Goal: Information Seeking & Learning: Learn about a topic

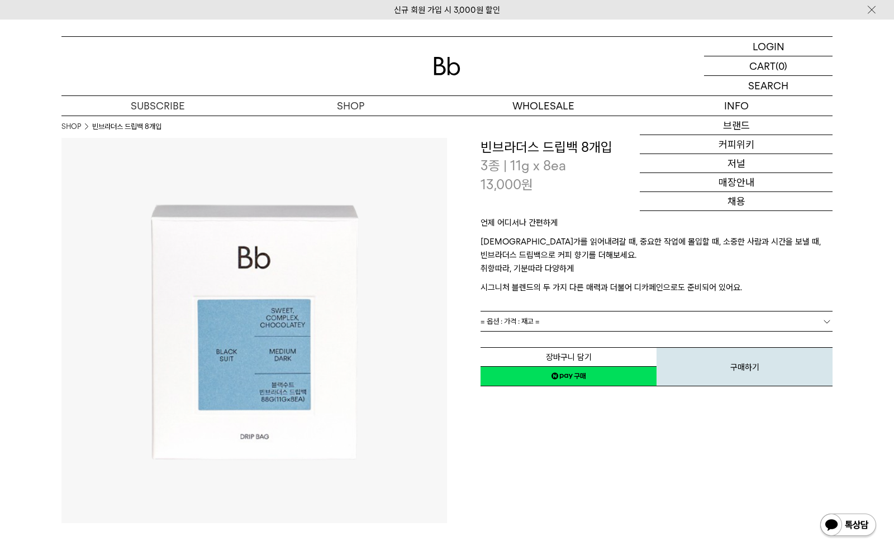
click at [628, 198] on div "언제 어디서나 간편하게 무언가를 읽어내려갈 때, 중요한 작업에 몰입할 때, 소중한 사람과 시간을 보낼 때, 빈브라더스 드립백으로 커피 향기를 …" at bounding box center [656, 252] width 352 height 117
click at [544, 263] on p "취향따라, 기분따라 다양하게" at bounding box center [656, 271] width 352 height 19
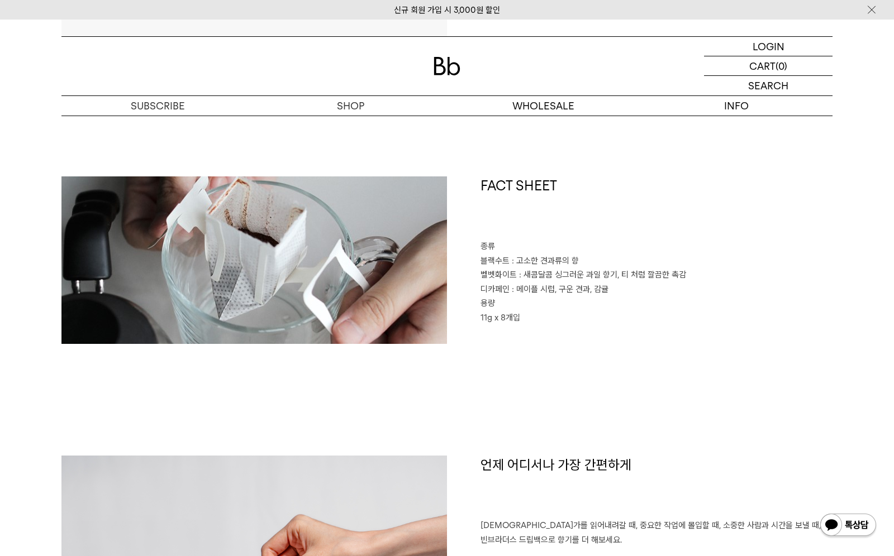
scroll to position [406, 0]
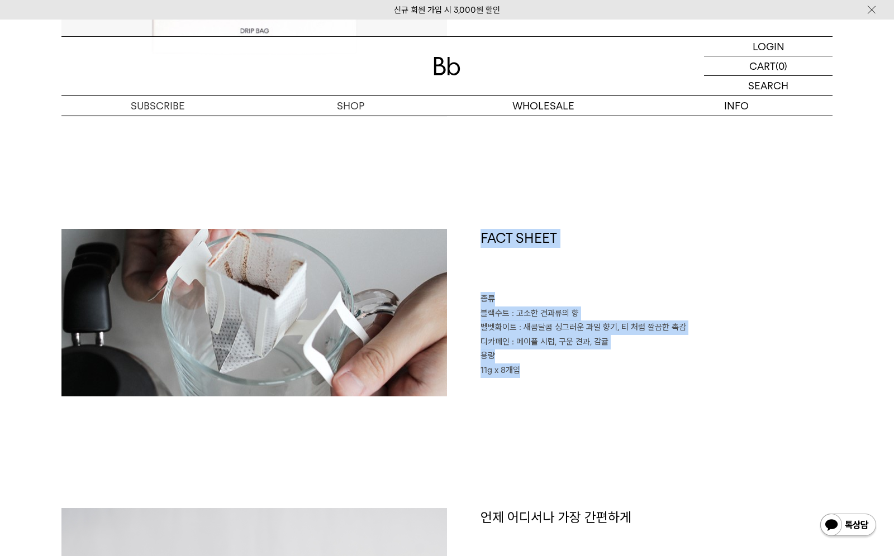
drag, startPoint x: 523, startPoint y: 375, endPoint x: 445, endPoint y: 240, distance: 156.7
click at [445, 240] on div "FACT SHEET 종류 블랙수트 : 고소한 견과류의 향 벨벳화이트 : 새콤달콤 싱그러운 과일 향기, 티 처럼 깔끔한 촉감 디카페인 : 메이플…" at bounding box center [446, 368] width 771 height 279
copy div "FACT SHEET 종류 블랙수트 : 고소한 견과류의 향 벨벳화이트 : 새콤달콤 싱그러운 과일 향기, 티 처럼 깔끔한 촉감 디카페인 : 메이플…"
click at [562, 332] on span ": 새콤달콤 싱그러운 과일 향기, 티 처럼 깔끔한 촉감" at bounding box center [602, 327] width 167 height 10
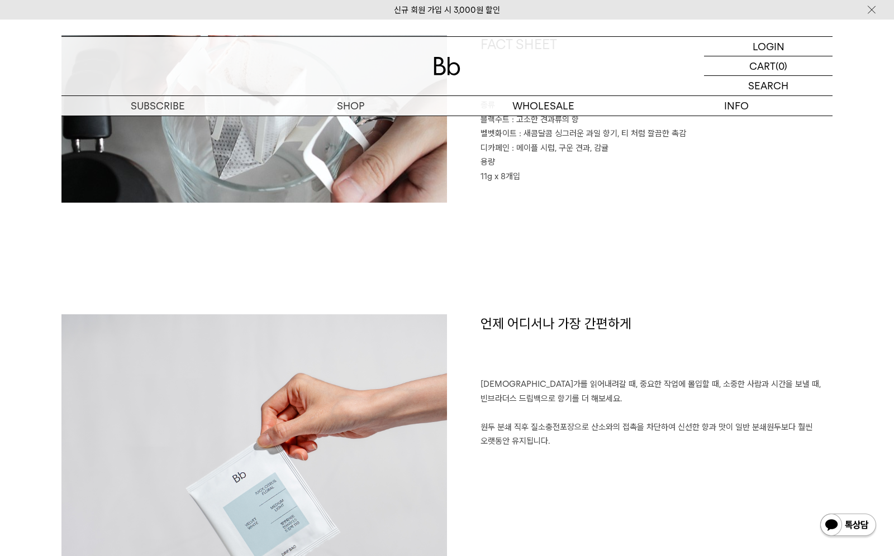
scroll to position [660, 0]
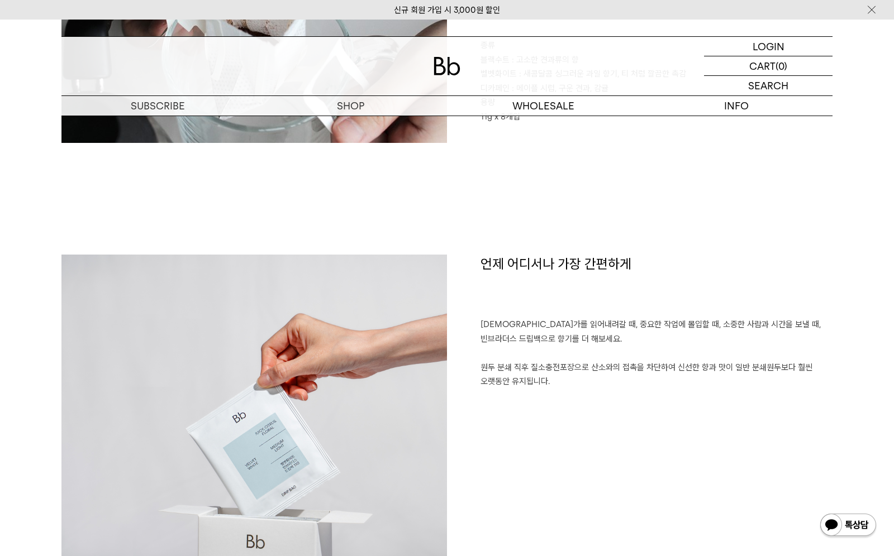
drag, startPoint x: 506, startPoint y: 352, endPoint x: 541, endPoint y: 379, distance: 45.0
click at [506, 352] on p "무언가를 읽어내려갈 때, 중요한 작업에 몰입할 때, 소중한 사람과 시간을 보낼 때, 빈브라더스 드립백으로 향기를 더 해보세요. 원두 분쇄 직후…" at bounding box center [656, 354] width 352 height 72
click at [545, 393] on div "언제 어디서나 가장 간편하게 무언가를 읽어내려갈 때, 중요한 작업에 몰입할 때, 소중한 사람과 시간을 보낼 때, 빈브라더스 드립백으로 향기를 …" at bounding box center [639, 453] width 385 height 396
drag, startPoint x: 558, startPoint y: 402, endPoint x: 465, endPoint y: 322, distance: 122.8
click at [465, 322] on div "언제 어디서나 가장 간편하게 무언가를 읽어내려갈 때, 중요한 작업에 몰입할 때, 소중한 사람과 시간을 보낼 때, 빈브라더스 드립백으로 향기를 …" at bounding box center [639, 453] width 385 height 396
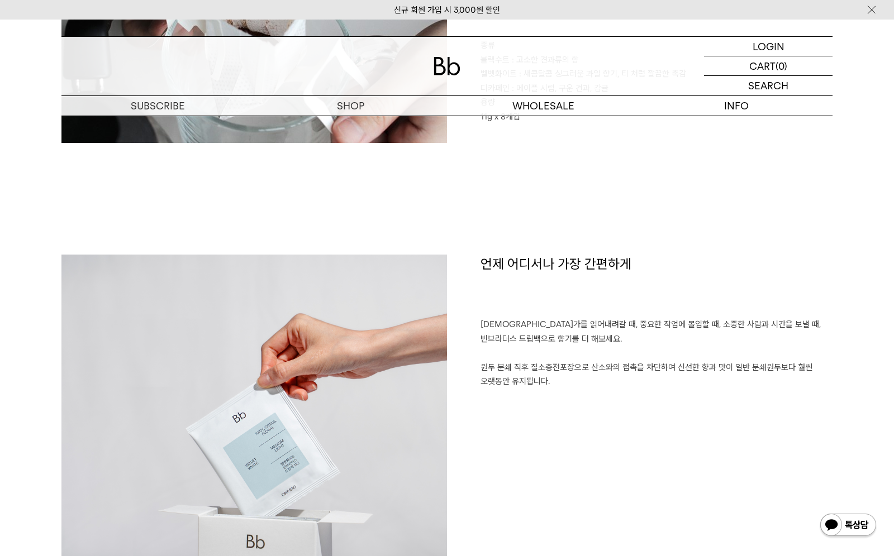
copy p "무언가를 읽어내려갈 때, 중요한 작업에 몰입할 때, 소중한 사람과 시간을 보낼 때, 빈브라더스 드립백으로 향기를 더 해보세요. 원두 분쇄 직후…"
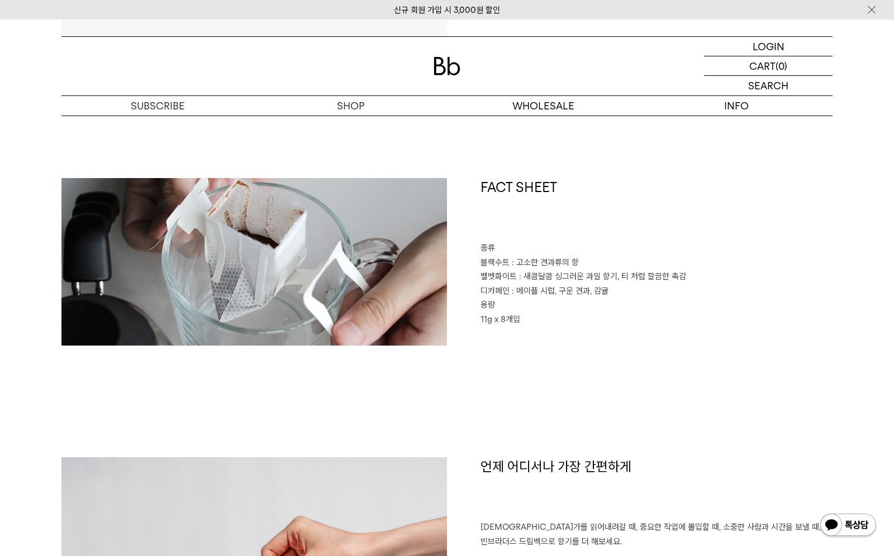
click at [623, 331] on div "FACT SHEET 종류 블랙수트 : 고소한 견과류의 향 벨벳화이트 : 새콤달콤 싱그러운 과일 향기, 티 처럼 깔끔한 촉감 디카페인 : 메이플…" at bounding box center [639, 262] width 385 height 168
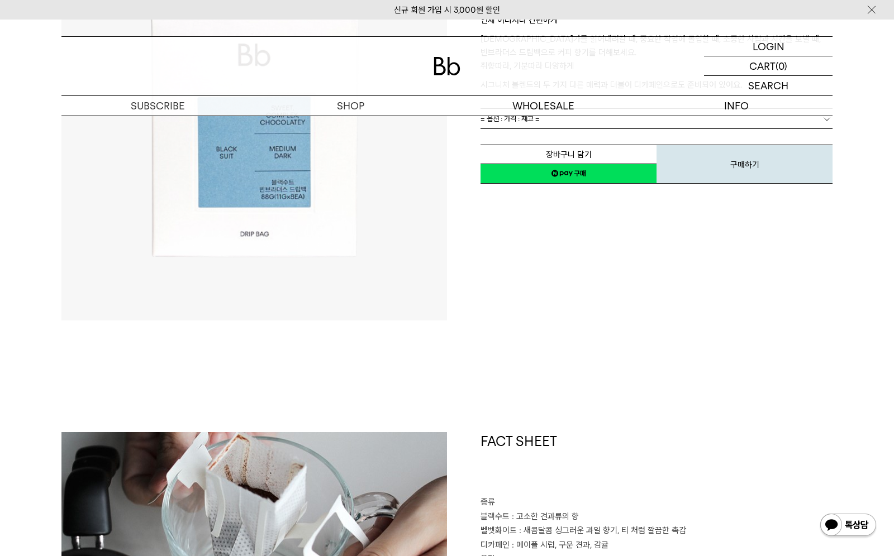
scroll to position [0, 0]
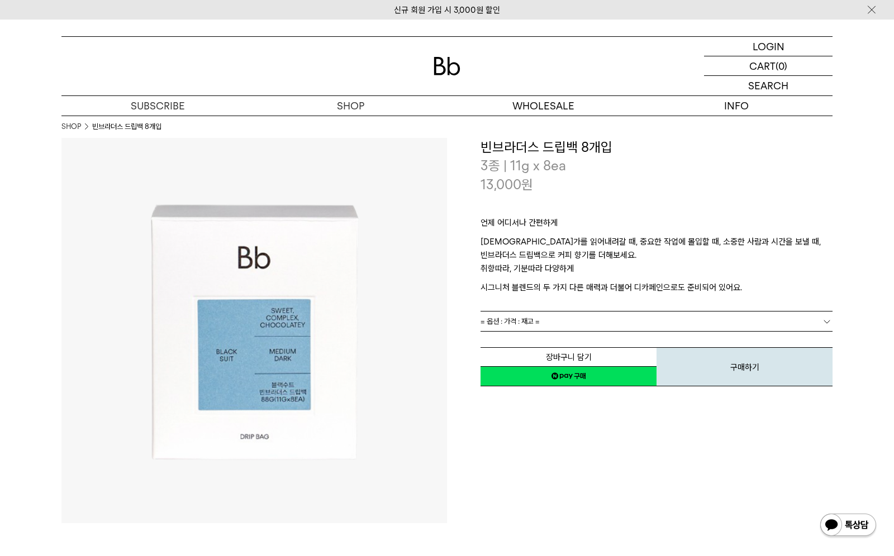
click at [536, 259] on p "무언가를 읽어내려갈 때, 중요한 작업에 몰입할 때, 소중한 사람과 시간을 보낼 때, 빈브라더스 드립백으로 커피 향기를 더해보세요." at bounding box center [656, 248] width 352 height 27
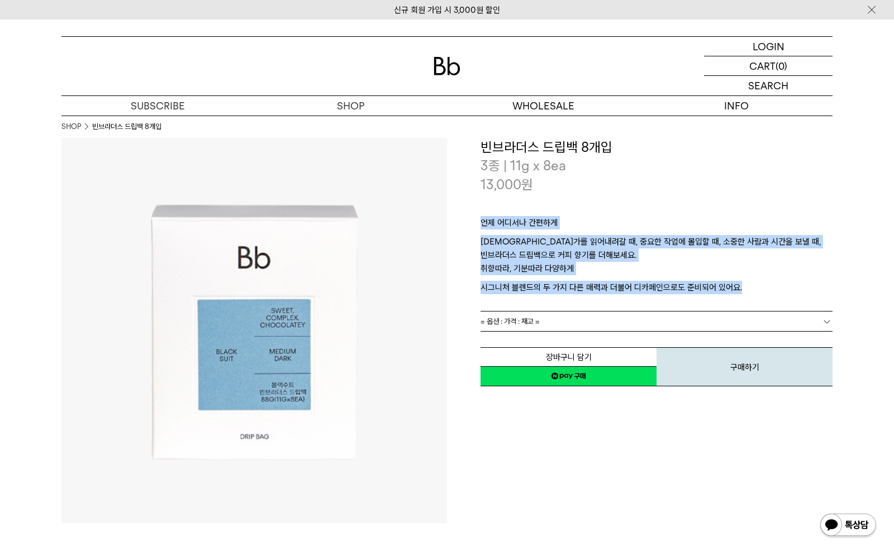
drag, startPoint x: 574, startPoint y: 252, endPoint x: 485, endPoint y: 218, distance: 94.8
click at [480, 217] on div "**********" at bounding box center [639, 263] width 385 height 250
copy div "언제 어디서나 간편하게 무언가를 읽어내려갈 때, 중요한 작업에 몰입할 때, 소중한 사람과 시간을 보낼 때, 빈브라더스 드립백으로 커피 향기를 …"
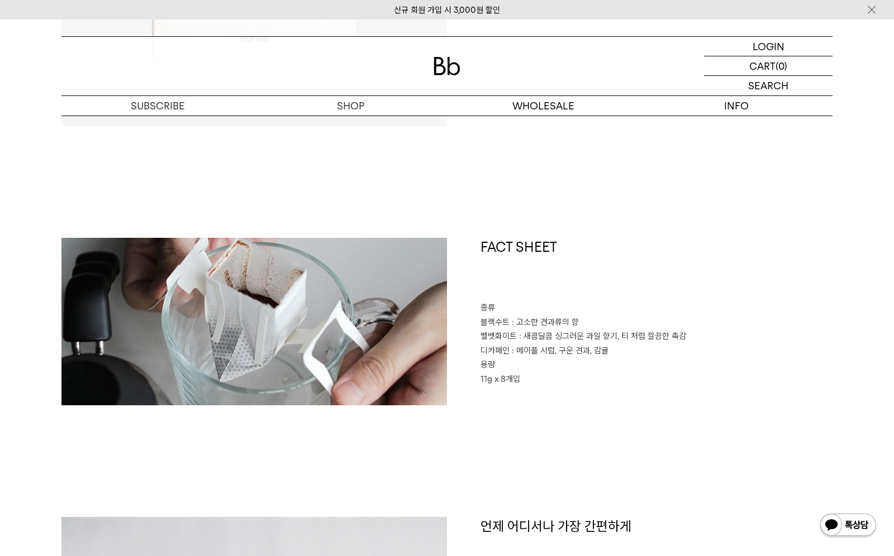
scroll to position [457, 0]
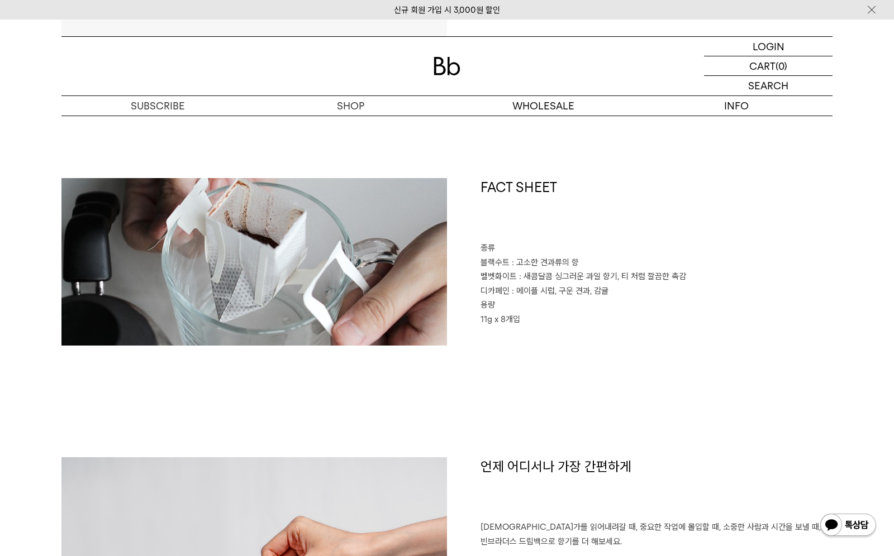
drag, startPoint x: 645, startPoint y: 308, endPoint x: 633, endPoint y: 314, distance: 13.2
click at [645, 307] on p "용량" at bounding box center [656, 305] width 352 height 15
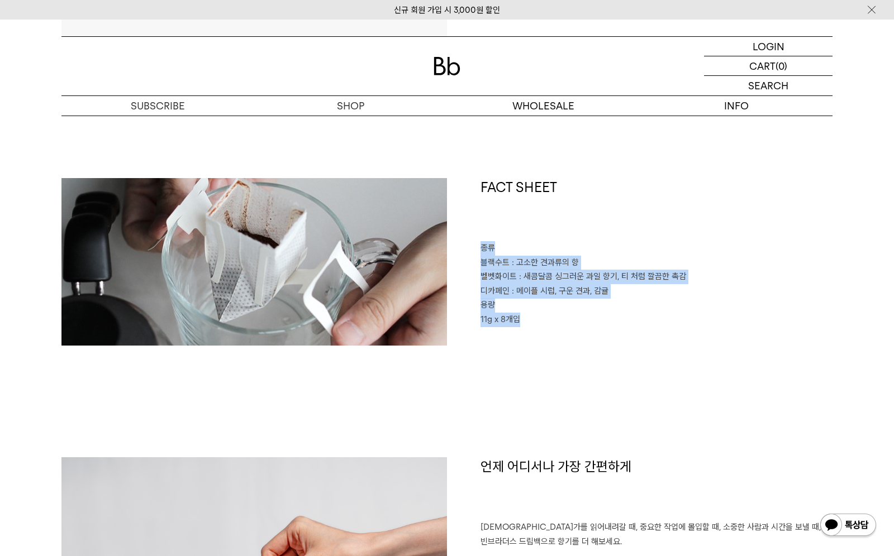
drag, startPoint x: 525, startPoint y: 308, endPoint x: 475, endPoint y: 251, distance: 75.6
click at [475, 251] on div "FACT SHEET 종류 블랙수트 : 고소한 견과류의 향 벨벳화이트 : 새콤달콤 싱그러운 과일 향기, 티 처럼 깔끔한 촉감 디카페인 : 메이플…" at bounding box center [639, 262] width 385 height 168
click at [544, 310] on p "용량" at bounding box center [656, 305] width 352 height 15
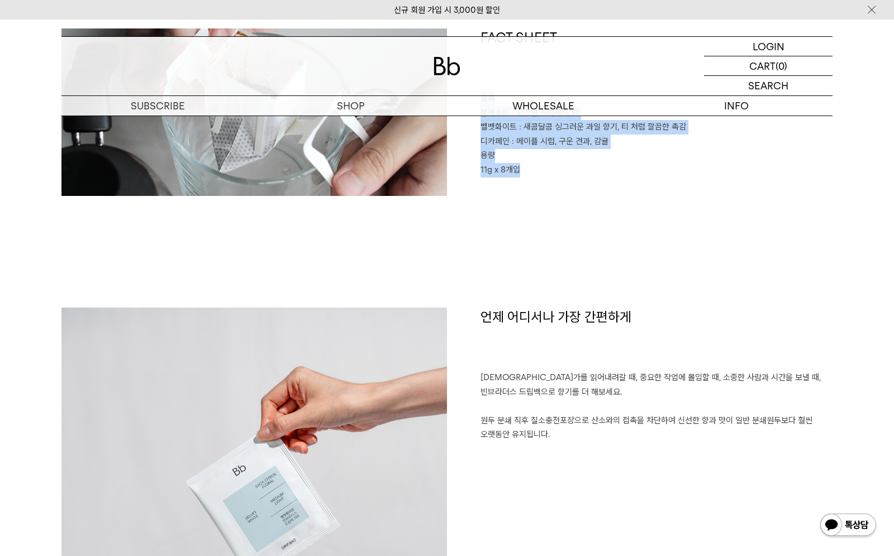
scroll to position [711, 0]
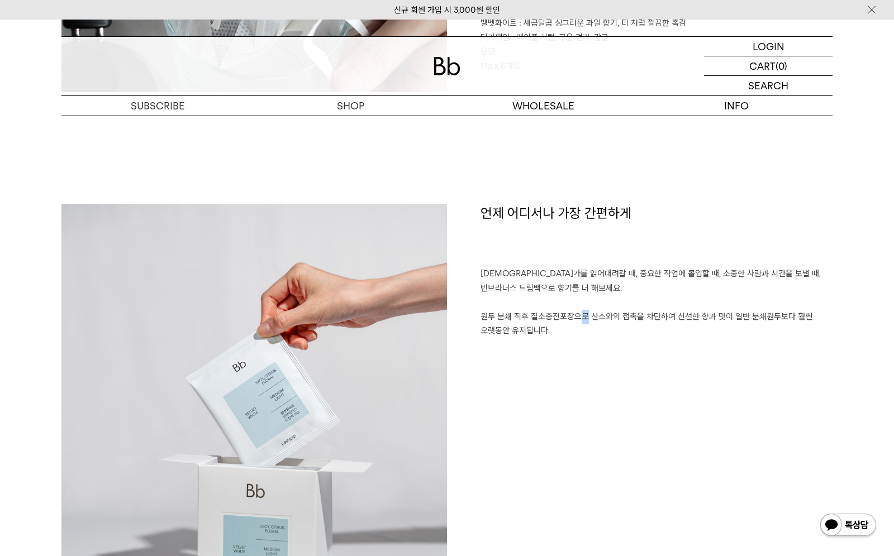
drag, startPoint x: 540, startPoint y: 321, endPoint x: 608, endPoint y: 336, distance: 69.8
click at [544, 321] on p "무언가를 읽어내려갈 때, 중요한 작업에 몰입할 때, 소중한 사람과 시간을 보낼 때, 빈브라더스 드립백으로 향기를 더 해보세요. 원두 분쇄 직후…" at bounding box center [656, 303] width 352 height 72
drag, startPoint x: 583, startPoint y: 334, endPoint x: 464, endPoint y: 274, distance: 133.4
click at [464, 273] on div "언제 어디서나 가장 간편하게 무언가를 읽어내려갈 때, 중요한 작업에 몰입할 때, 소중한 사람과 시간을 보낼 때, 빈브라더스 드립백으로 향기를 …" at bounding box center [639, 402] width 385 height 396
copy p "무언가를 읽어내려갈 때, 중요한 작업에 몰입할 때, 소중한 사람과 시간을 보낼 때, 빈브라더스 드립백으로 향기를 더 해보세요. 원두 분쇄 직후…"
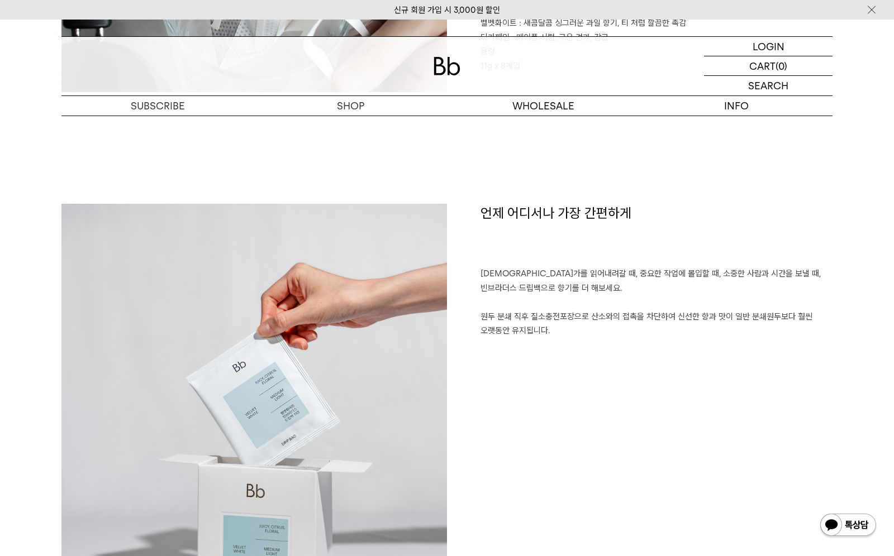
click at [591, 256] on h1 "언제 어디서나 가장 간편하게" at bounding box center [656, 236] width 352 height 64
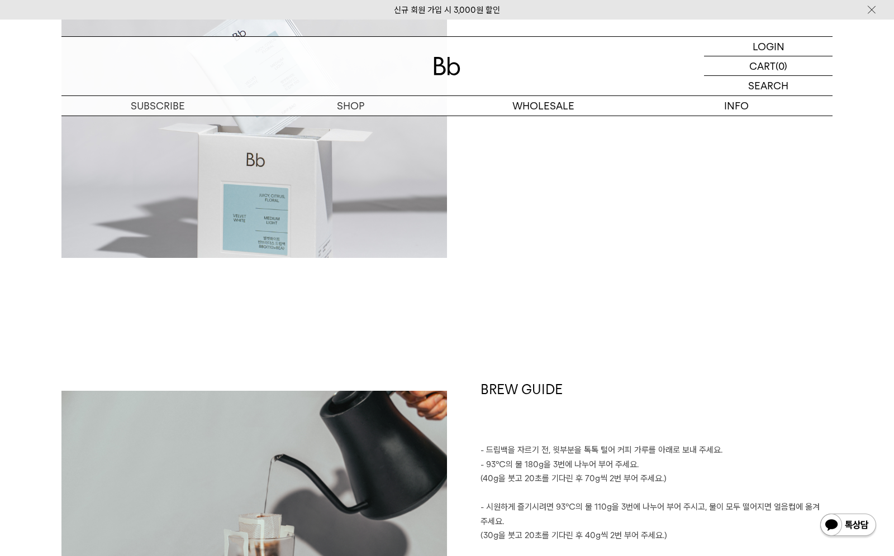
scroll to position [1269, 0]
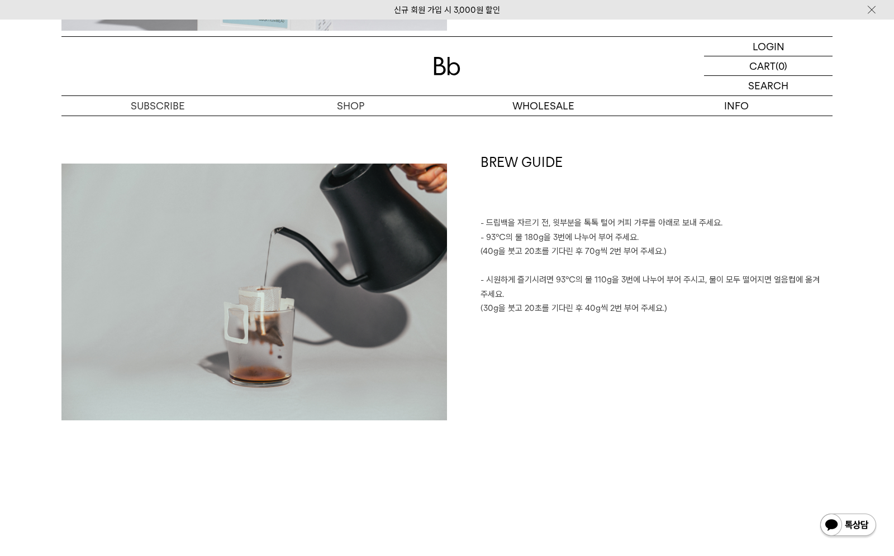
click at [676, 328] on div "BREW GUIDE - 드립백을 자르기 전, 윗부분을 톡톡 털어 커피 가루를 아래로 보내 주세요. - 93℃의 물 180g을 3번에 나누어 부…" at bounding box center [639, 292] width 385 height 278
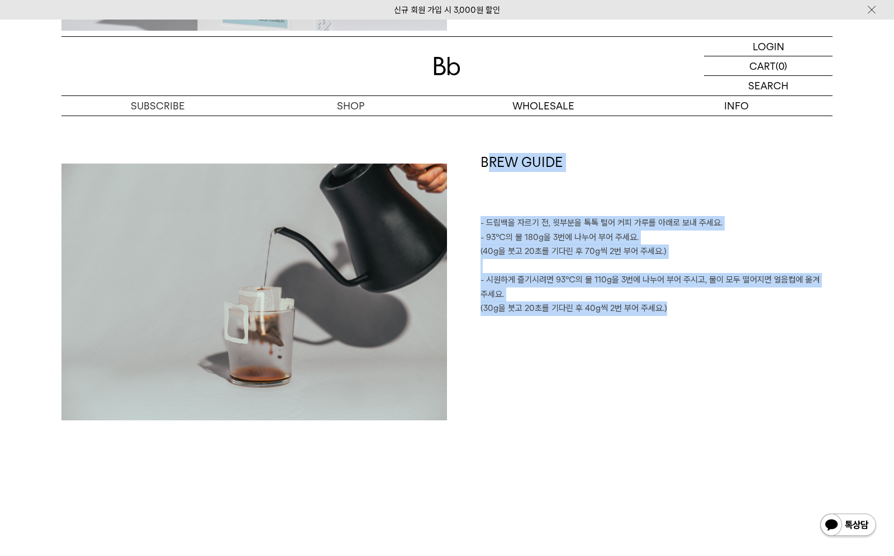
drag, startPoint x: 682, startPoint y: 322, endPoint x: 461, endPoint y: 201, distance: 251.8
click at [449, 171] on div "BREW GUIDE - 드립백을 자르기 전, 윗부분을 톡톡 털어 커피 가루를 아래로 보내 주세요. - 93℃의 물 180g을 3번에 나누어 부…" at bounding box center [639, 292] width 385 height 278
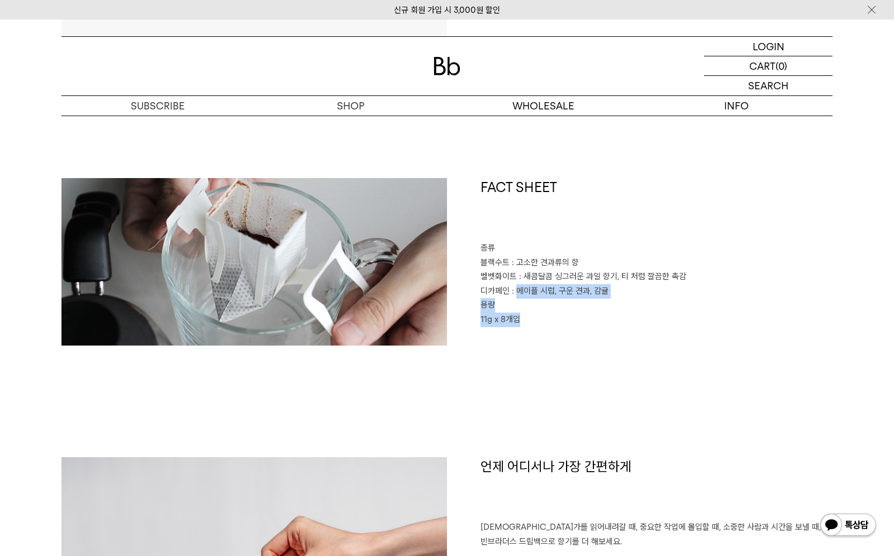
drag, startPoint x: 554, startPoint y: 325, endPoint x: 531, endPoint y: 291, distance: 41.4
click at [513, 293] on div "FACT SHEET 종류 블랙수트 : 고소한 견과류의 향 벨벳화이트 : 새콤달콤 싱그러운 과일 향기, 티 처럼 깔끔한 촉감 디카페인 : 메이플…" at bounding box center [639, 262] width 385 height 168
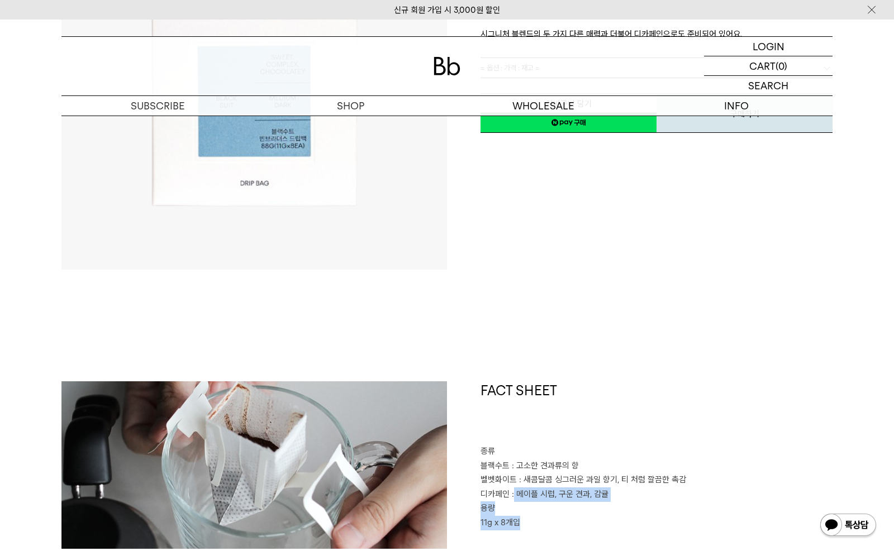
scroll to position [559, 0]
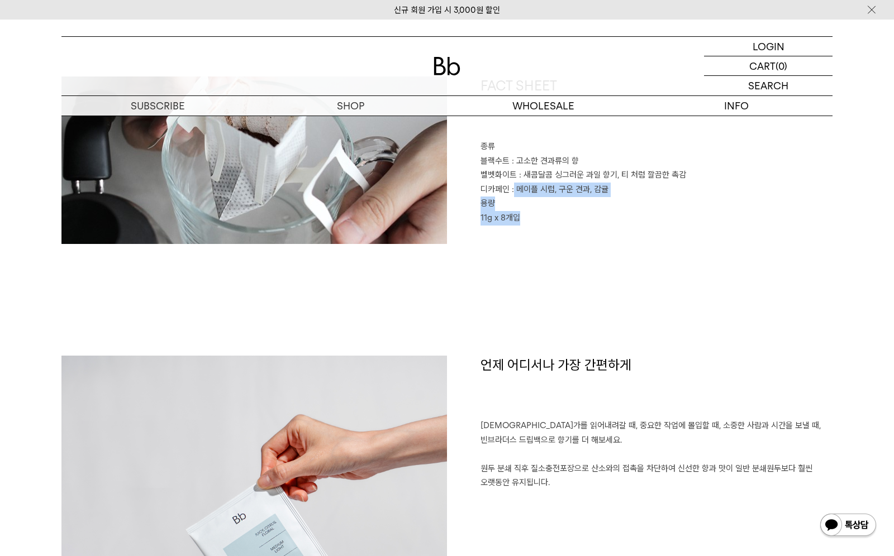
click at [627, 200] on p "용량" at bounding box center [656, 204] width 352 height 15
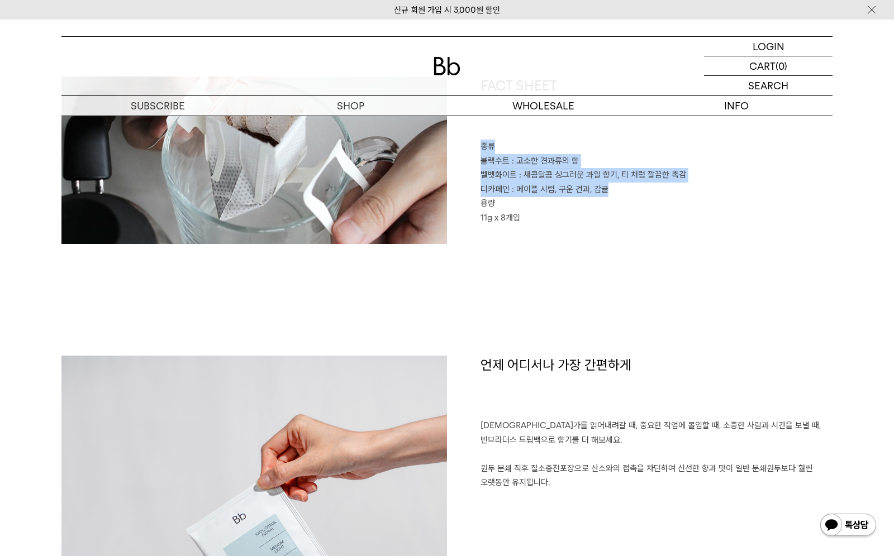
drag, startPoint x: 613, startPoint y: 187, endPoint x: 58, endPoint y: 77, distance: 565.4
click at [473, 151] on div "FACT SHEET 종류 블랙수트 : 고소한 견과류의 향 벨벳화이트 : 새콤달콤 싱그러운 과일 향기, 티 처럼 깔끔한 촉감 디카페인 : 메이플…" at bounding box center [639, 161] width 385 height 168
copy div "종류 블랙수트 : 고소한 견과류의 향 벨벳화이트 : 새콤달콤 싱그러운 과일 향기, 티 처럼 깔끔한 촉감 디카페인 : 메이플 시럽, 구운 견과,…"
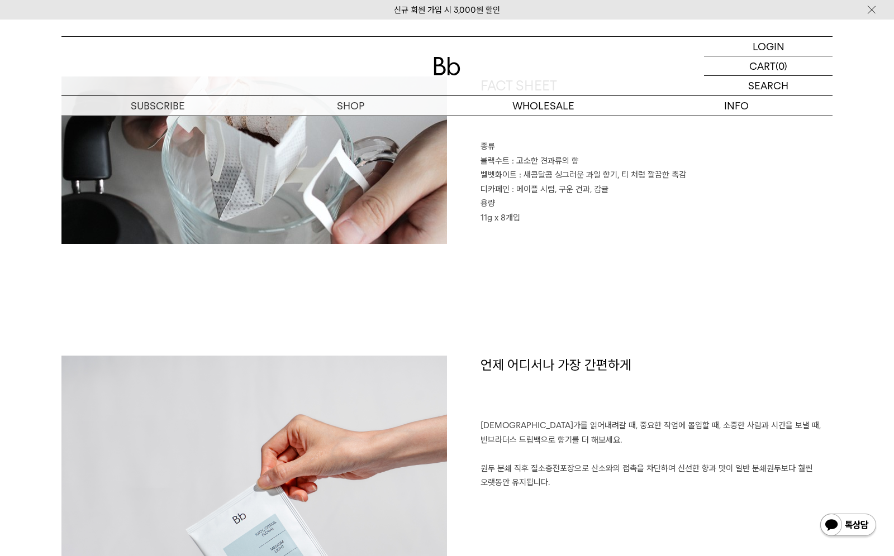
click at [561, 34] on div "LOGIN 로그인 LOGIN 로그인 CART 장바구니 (0) SEARCH 검색 검색폼 ** 추천상품" at bounding box center [447, 68] width 894 height 97
